Goal: Task Accomplishment & Management: Manage account settings

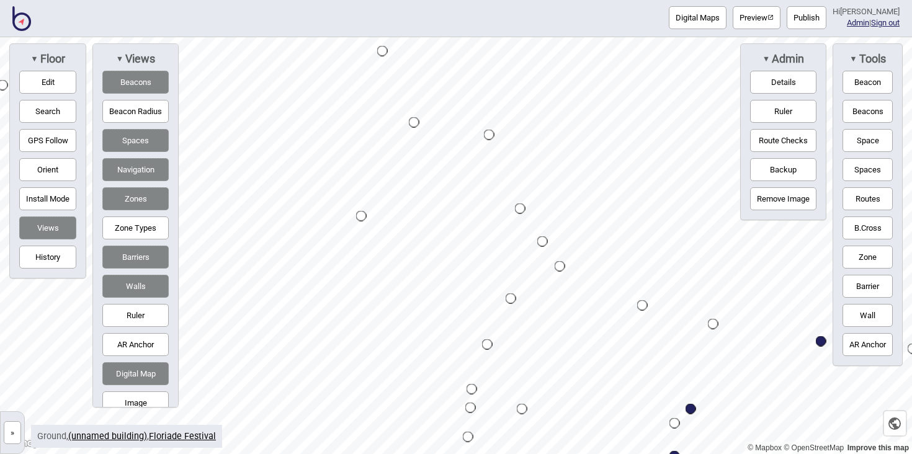
click at [14, 17] on img at bounding box center [21, 18] width 19 height 25
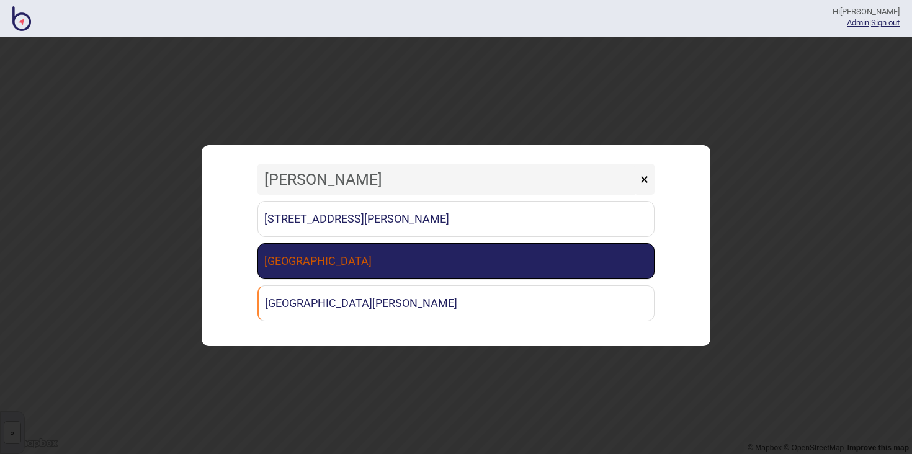
type input "[PERSON_NAME]"
click at [466, 266] on link "[GEOGRAPHIC_DATA]" at bounding box center [456, 261] width 397 height 36
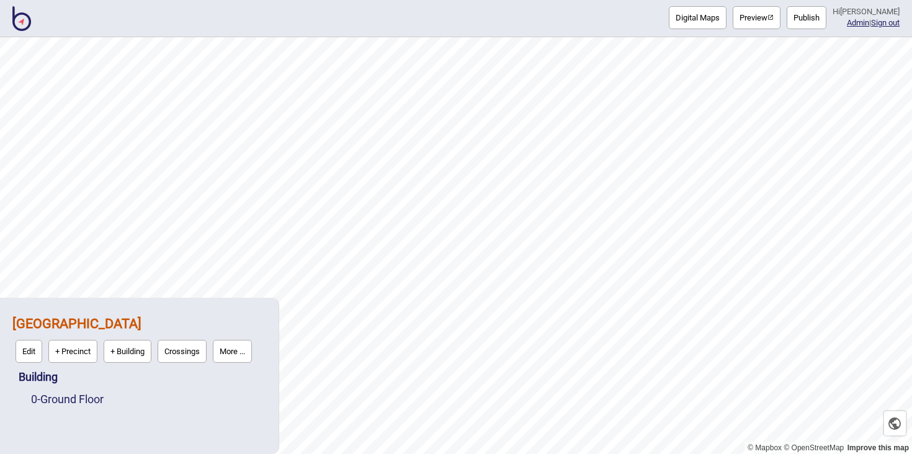
click at [815, 21] on button "Publish" at bounding box center [807, 17] width 40 height 23
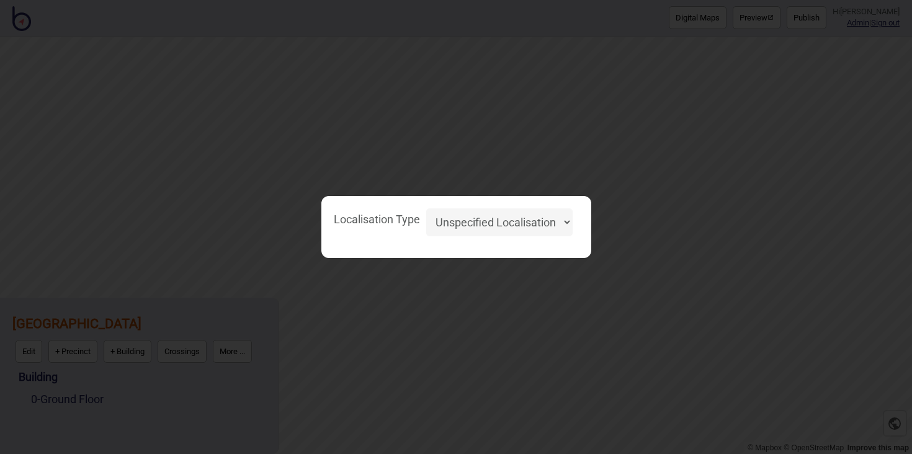
click at [513, 217] on select "Unspecified Localisation Beacons Hyperlocal None" at bounding box center [499, 223] width 146 height 28
click at [426, 209] on select "Unspecified Localisation Beacons Hyperlocal None" at bounding box center [499, 223] width 146 height 28
select select "Unspecified"
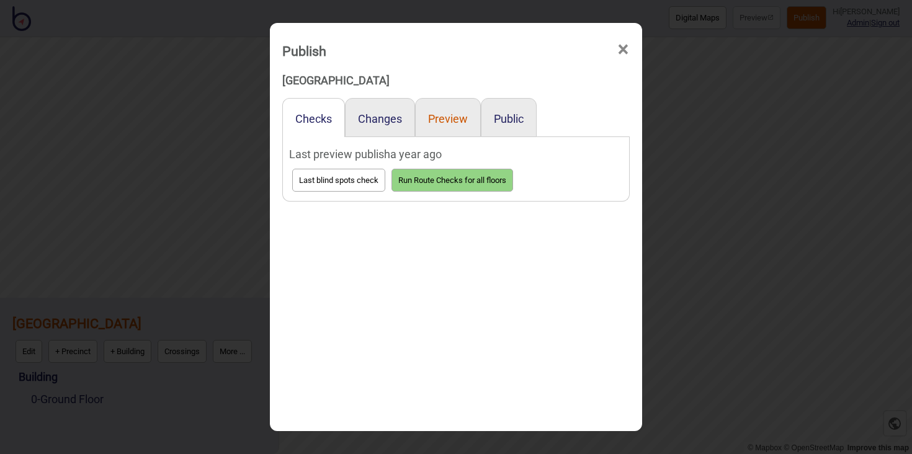
click at [464, 115] on button "Preview" at bounding box center [448, 118] width 40 height 13
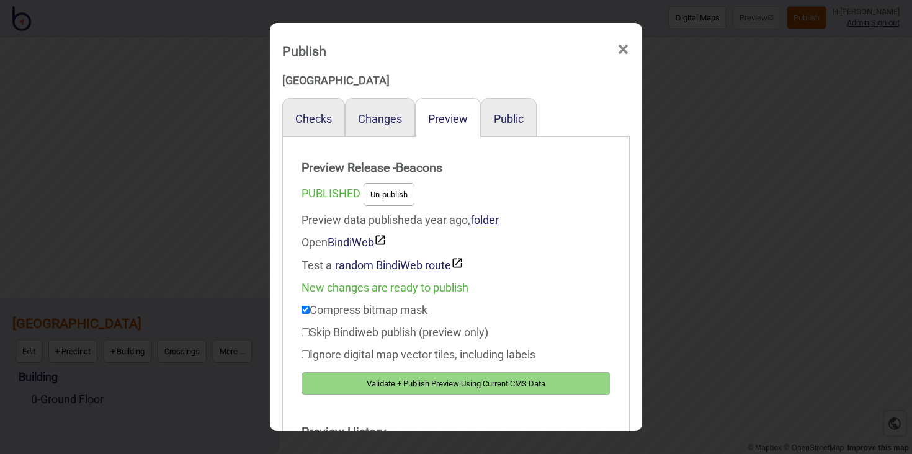
click at [395, 205] on button "Un-publish" at bounding box center [389, 194] width 51 height 23
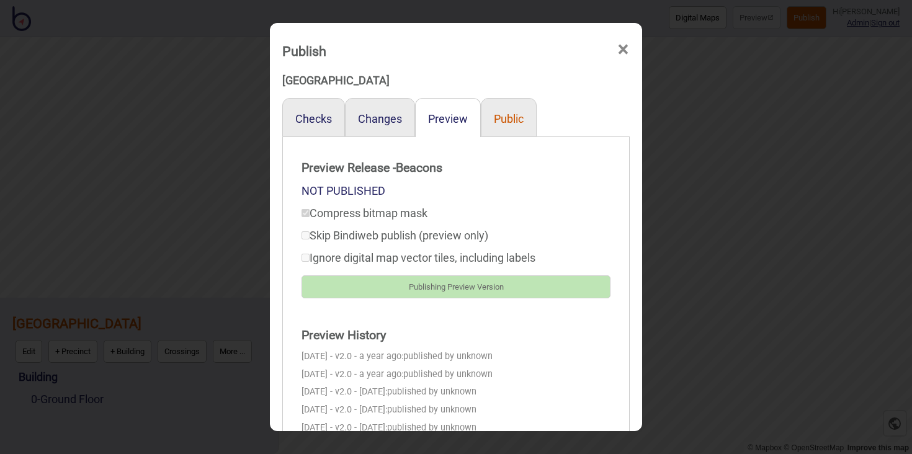
click at [515, 112] on button "Public" at bounding box center [509, 118] width 30 height 13
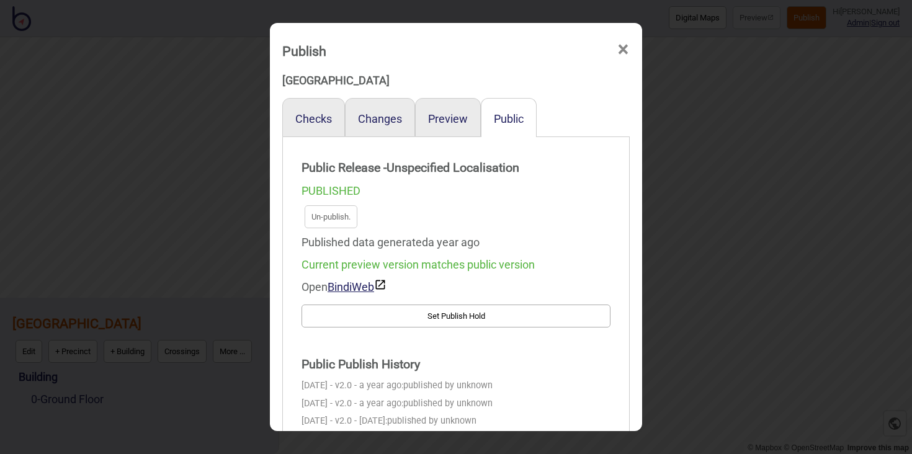
click at [615, 48] on div "Publish ×" at bounding box center [456, 47] width 360 height 37
click at [455, 125] on button "Preview" at bounding box center [448, 118] width 40 height 13
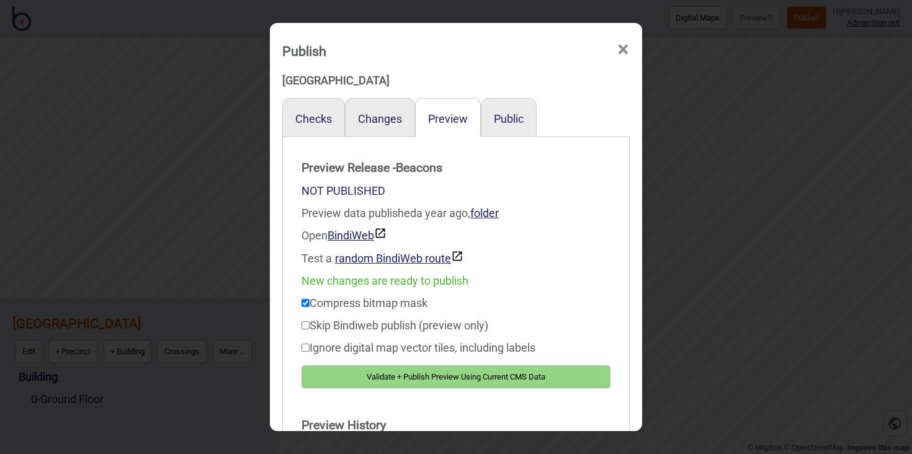
click at [431, 369] on button "Validate + Publish Preview Using Current CMS Data" at bounding box center [456, 377] width 309 height 23
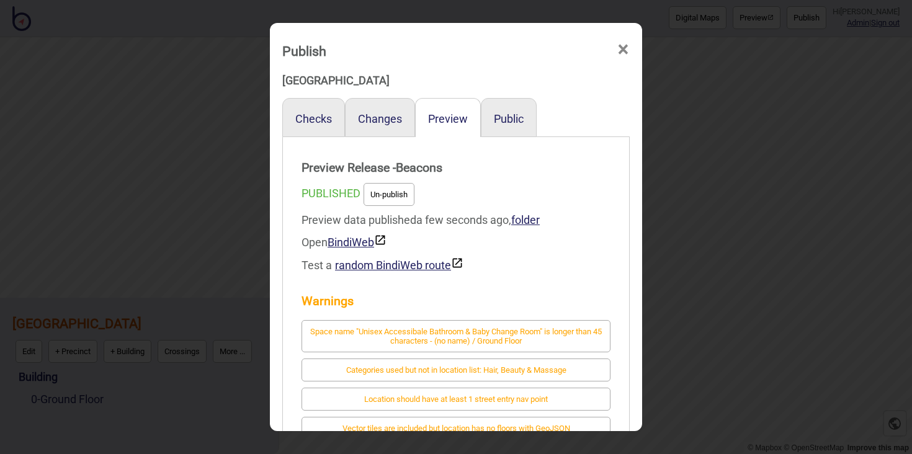
click at [398, 185] on button "Un-publish" at bounding box center [389, 194] width 51 height 23
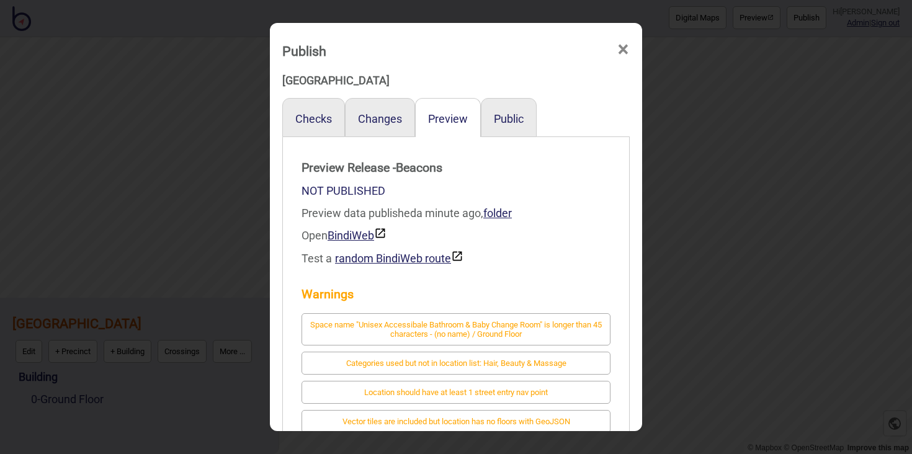
click at [491, 120] on div "Public" at bounding box center [509, 117] width 56 height 39
click at [501, 119] on button "Public" at bounding box center [509, 118] width 30 height 13
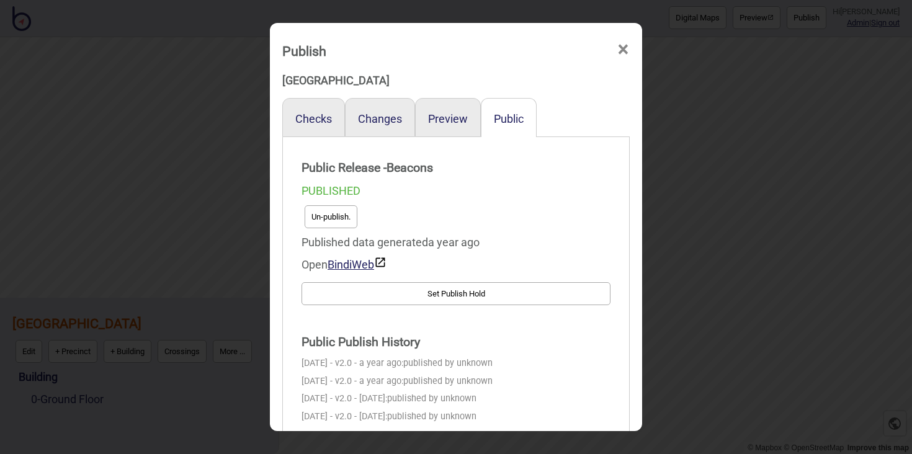
click at [343, 207] on button "Un-publish." at bounding box center [331, 216] width 53 height 23
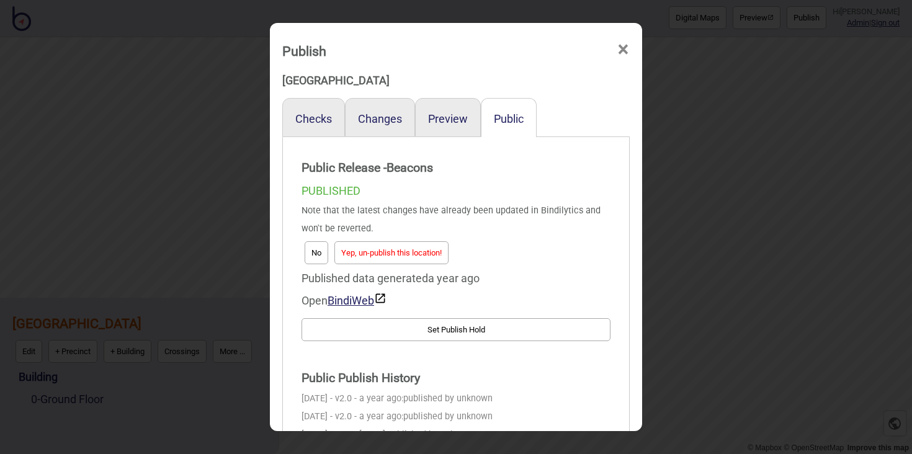
click at [422, 246] on button "Yep, un-publish this location!" at bounding box center [391, 252] width 114 height 23
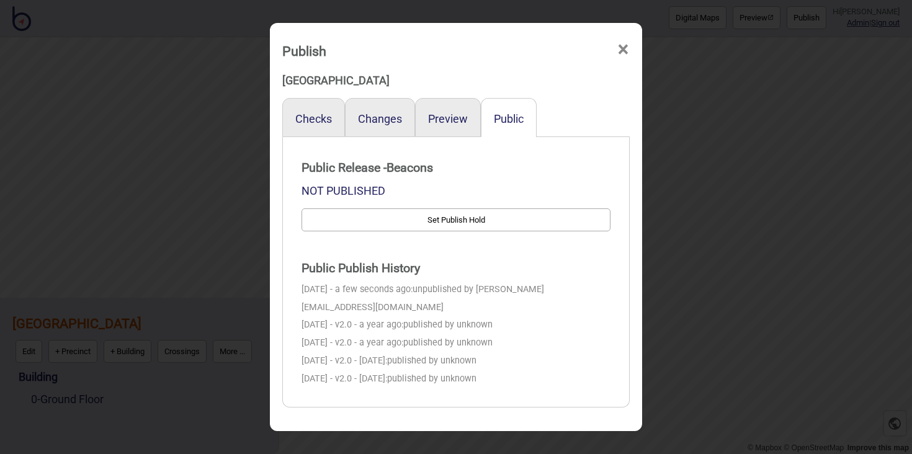
click at [624, 46] on span "×" at bounding box center [623, 49] width 13 height 41
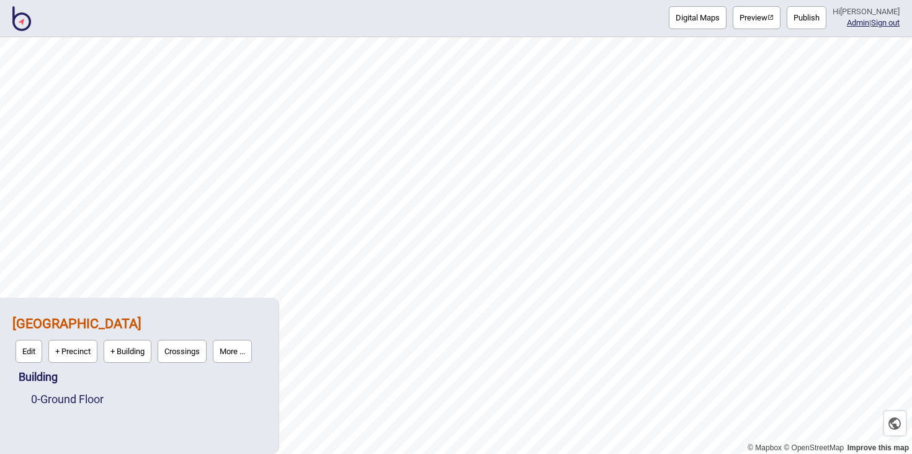
click at [231, 341] on button "More ..." at bounding box center [232, 351] width 39 height 23
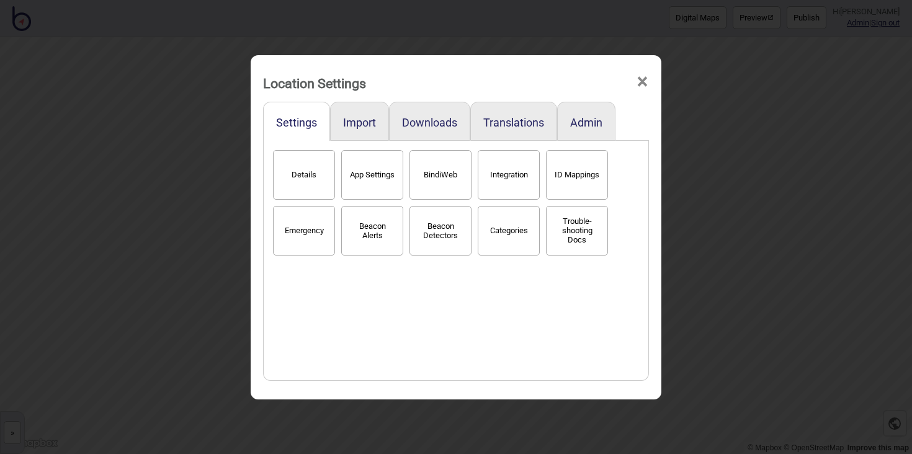
click at [312, 187] on button "Details" at bounding box center [304, 175] width 62 height 50
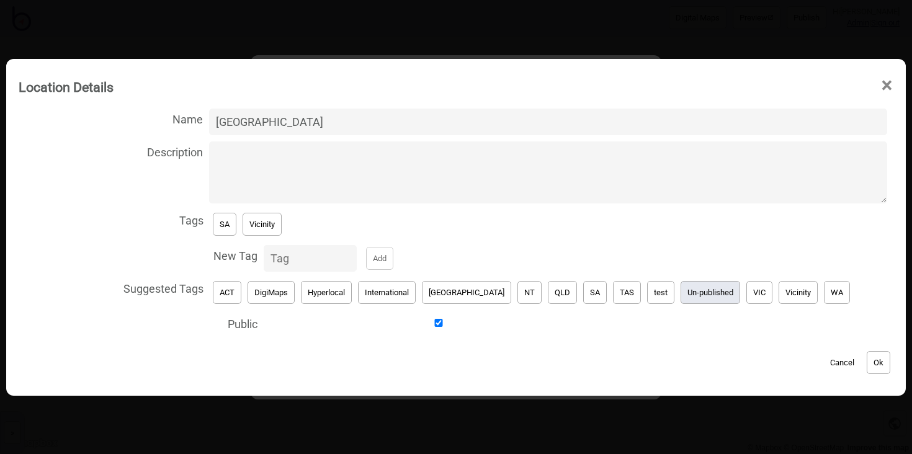
click at [681, 292] on button "Un-published" at bounding box center [711, 292] width 60 height 23
click at [236, 220] on button "SA" at bounding box center [225, 224] width 24 height 23
click at [867, 356] on button "Ok" at bounding box center [879, 362] width 24 height 23
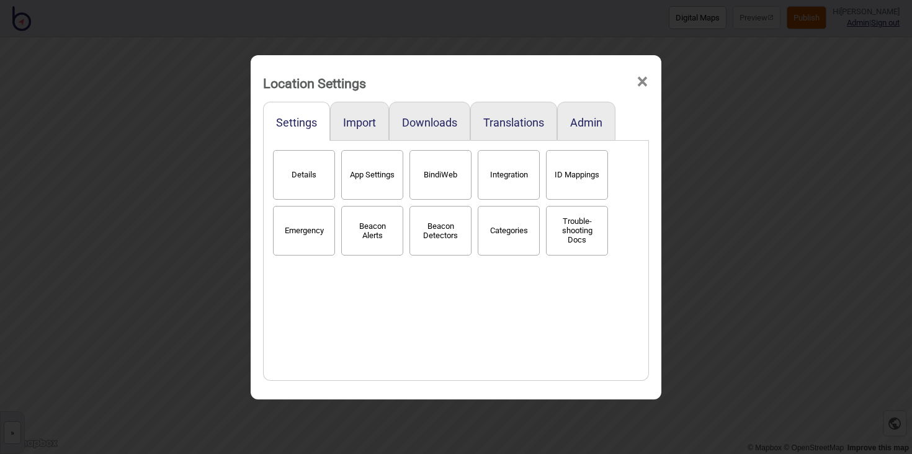
click at [646, 85] on span "×" at bounding box center [642, 81] width 13 height 41
